Goal: Information Seeking & Learning: Learn about a topic

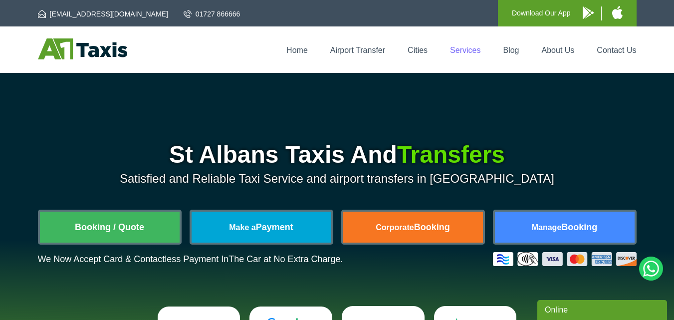
click at [458, 50] on link "Services" at bounding box center [465, 50] width 30 height 8
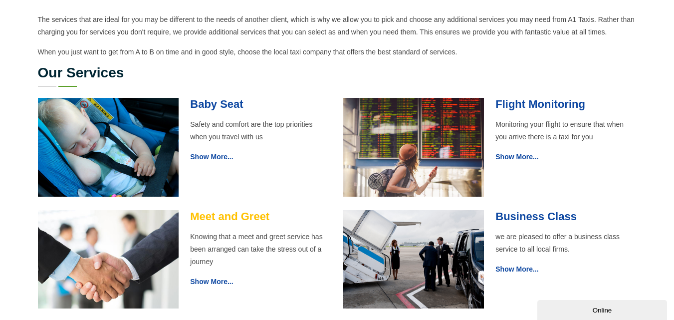
click at [243, 212] on link "Meet and Greet" at bounding box center [229, 216] width 79 height 12
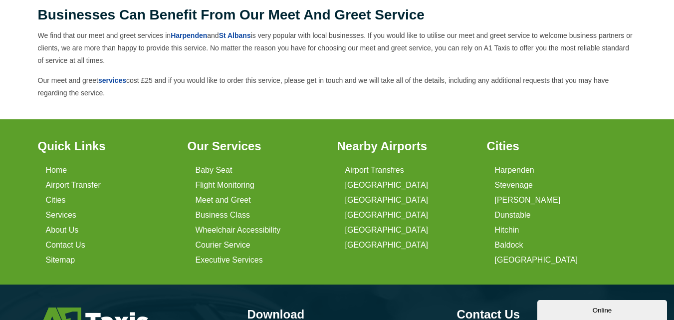
scroll to position [441, 0]
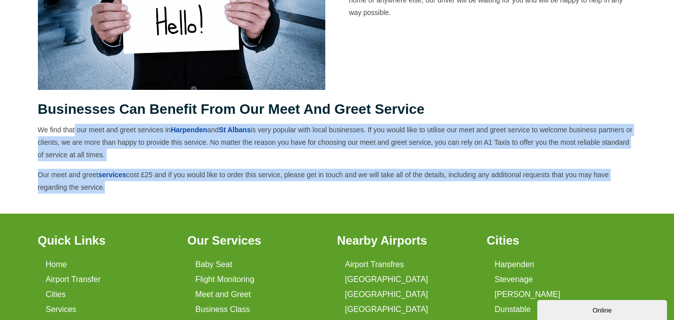
drag, startPoint x: 104, startPoint y: 188, endPoint x: 33, endPoint y: 110, distance: 105.7
click at [32, 127] on section "If you are looking for a specialist level of service or you require a Very Impo…" at bounding box center [337, 13] width 674 height 401
drag, startPoint x: 39, startPoint y: 108, endPoint x: 312, endPoint y: 204, distance: 289.4
click at [312, 204] on section "If you are looking for a specialist level of service or you require a Very Impo…" at bounding box center [337, 13] width 674 height 401
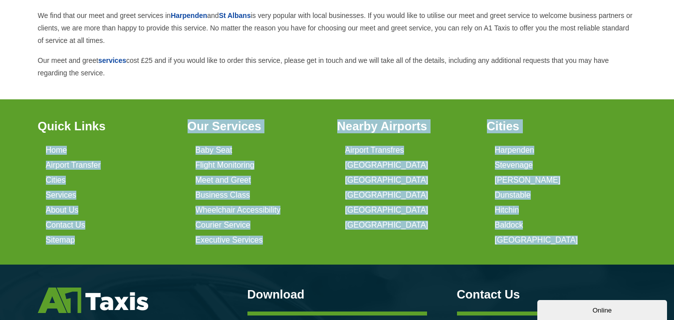
scroll to position [620, 0]
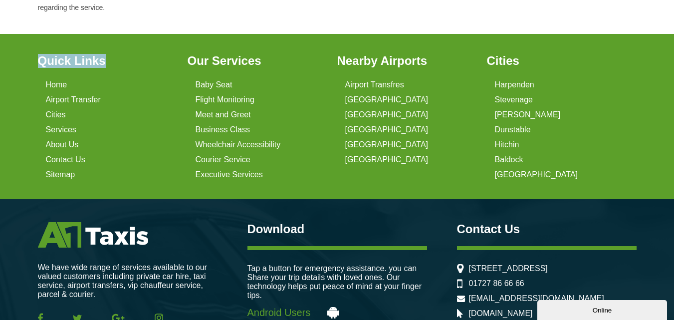
drag, startPoint x: 42, startPoint y: 266, endPoint x: 533, endPoint y: 180, distance: 497.6
click at [533, 180] on div "Quick Links Home Airport Transfer Cities Services About Us Contact Us Sitemap O…" at bounding box center [337, 116] width 674 height 165
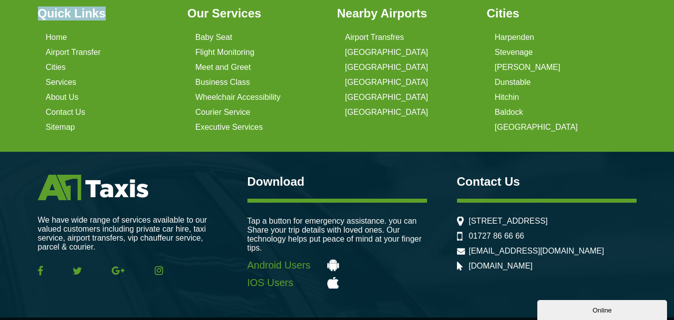
scroll to position [690, 0]
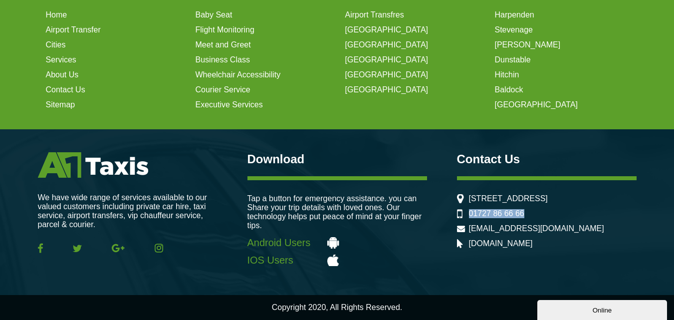
drag, startPoint x: 541, startPoint y: 224, endPoint x: 450, endPoint y: 230, distance: 90.5
click at [463, 218] on li "01727 86 66 66" at bounding box center [547, 213] width 180 height 9
click at [426, 249] on link "Android Users" at bounding box center [338, 242] width 180 height 11
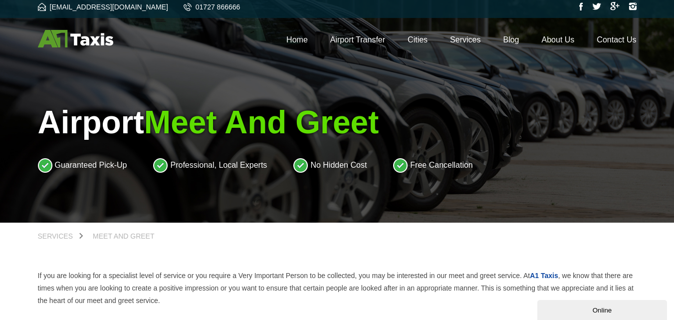
scroll to position [0, 0]
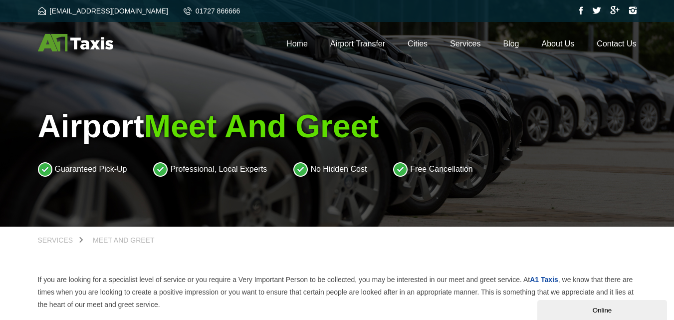
click at [301, 48] on li "Home" at bounding box center [302, 43] width 31 height 10
click at [299, 46] on link "Home" at bounding box center [297, 43] width 21 height 8
